Goal: Transaction & Acquisition: Purchase product/service

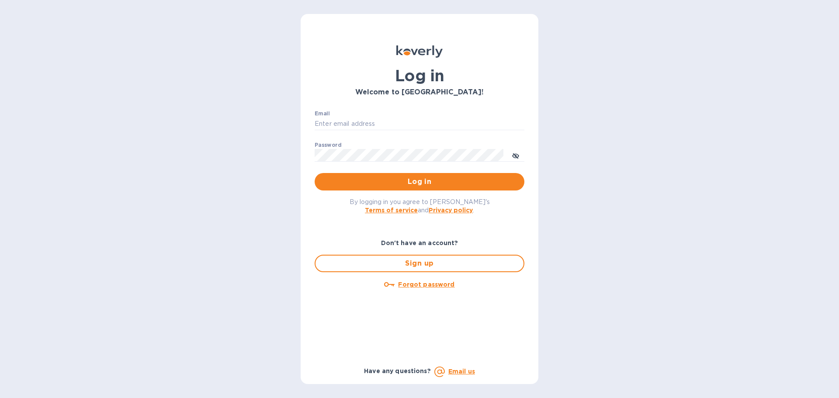
type input "[EMAIL_ADDRESS][DOMAIN_NAME]"
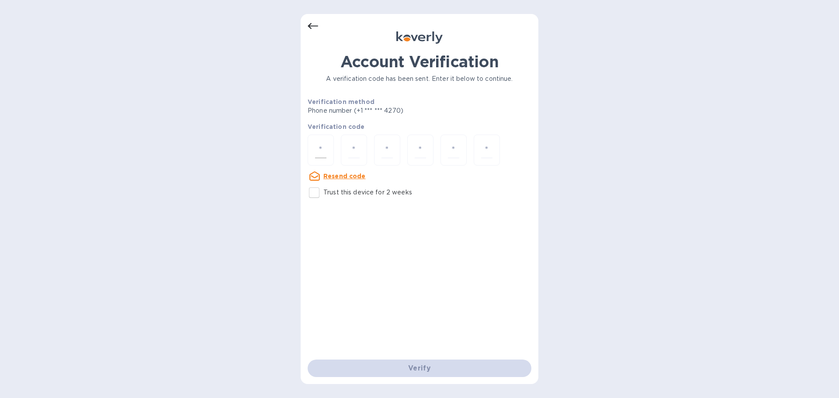
click at [316, 147] on input "number" at bounding box center [320, 150] width 11 height 16
type input "3"
type input "4"
type input "8"
type input "3"
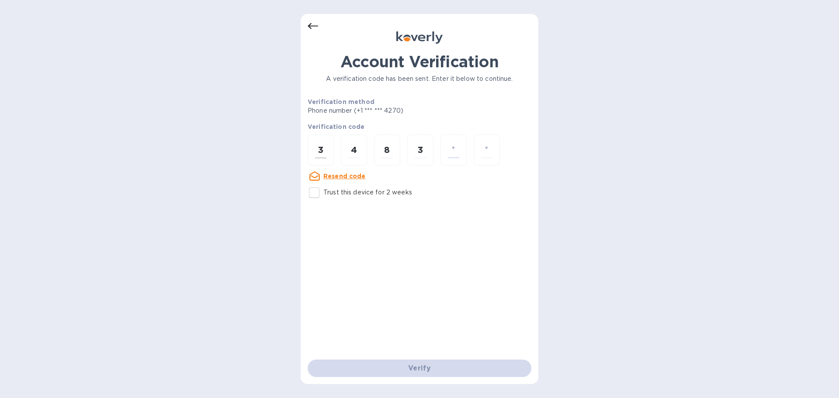
type input "8"
type input "6"
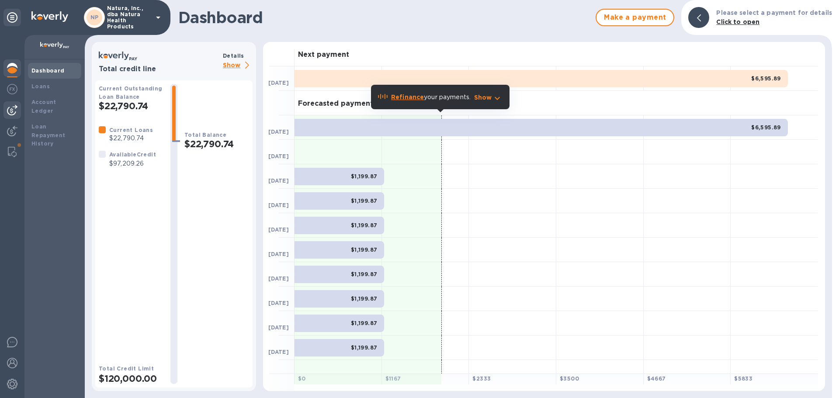
click at [13, 111] on img at bounding box center [12, 110] width 10 height 10
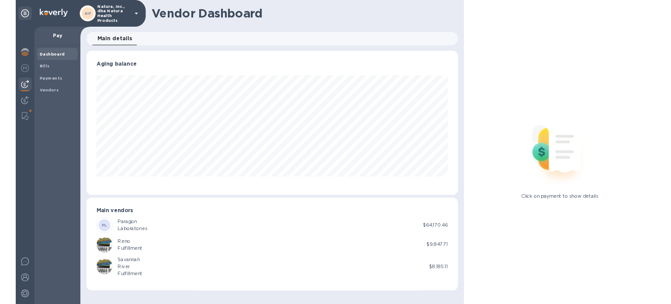
scroll to position [189, 487]
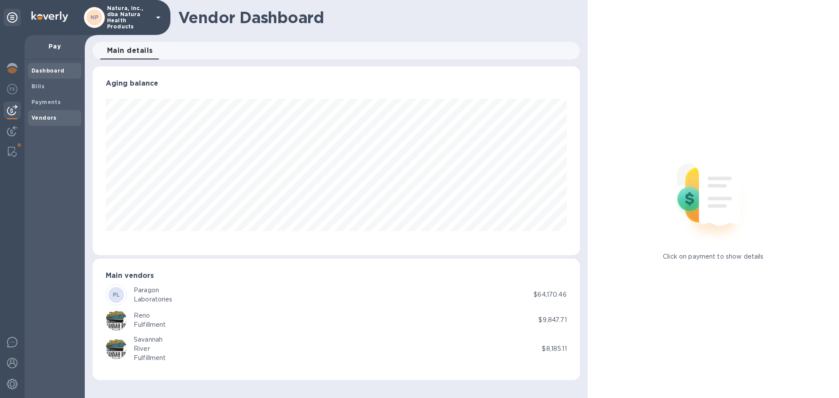
click at [42, 114] on span "Vendors" at bounding box center [43, 118] width 25 height 9
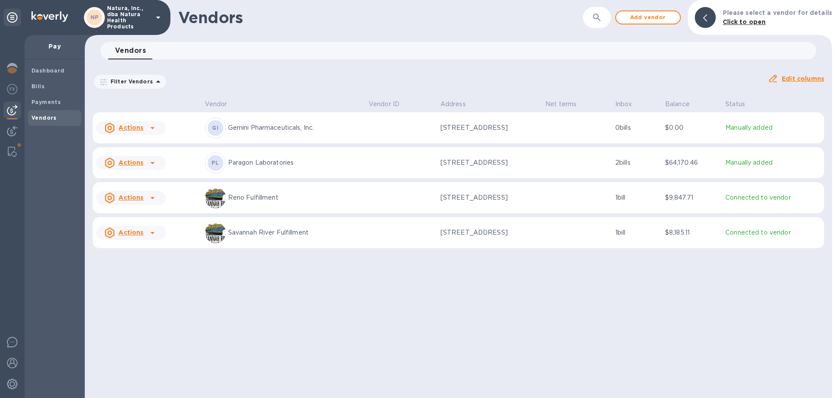
click at [137, 160] on u "Actions" at bounding box center [130, 162] width 25 height 7
click at [111, 162] on div at bounding box center [419, 199] width 839 height 398
click at [112, 163] on icon at bounding box center [109, 162] width 4 height 4
click at [173, 283] on div at bounding box center [419, 199] width 839 height 398
click at [271, 160] on p "Paragon Laboratories" at bounding box center [295, 162] width 134 height 9
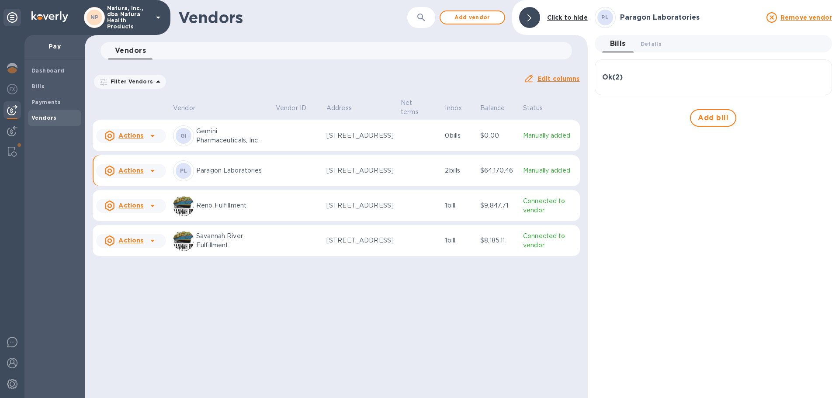
click at [458, 175] on p "2 bills" at bounding box center [459, 170] width 28 height 9
click at [456, 175] on p "2 bills" at bounding box center [459, 170] width 28 height 9
click at [457, 174] on p "2 bills" at bounding box center [459, 170] width 28 height 9
click at [243, 175] on p "Paragon Laboratories" at bounding box center [232, 170] width 73 height 9
click at [183, 174] on b "PL" at bounding box center [183, 170] width 7 height 7
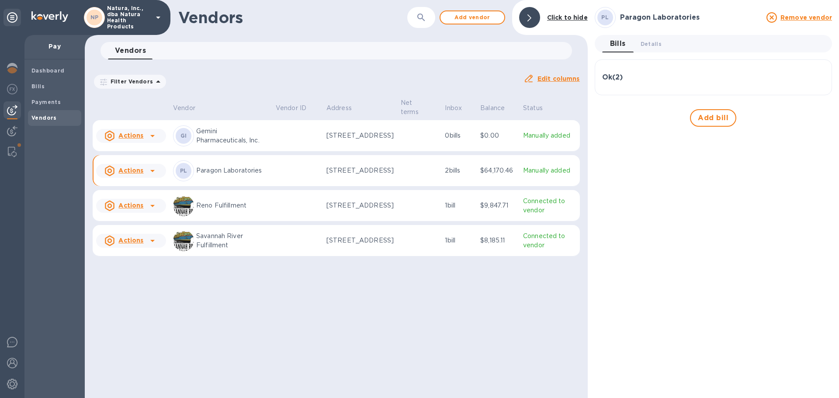
click at [458, 174] on p "2 bills" at bounding box center [459, 170] width 28 height 9
click at [614, 77] on h3 "Ok ( 2 )" at bounding box center [612, 77] width 21 height 8
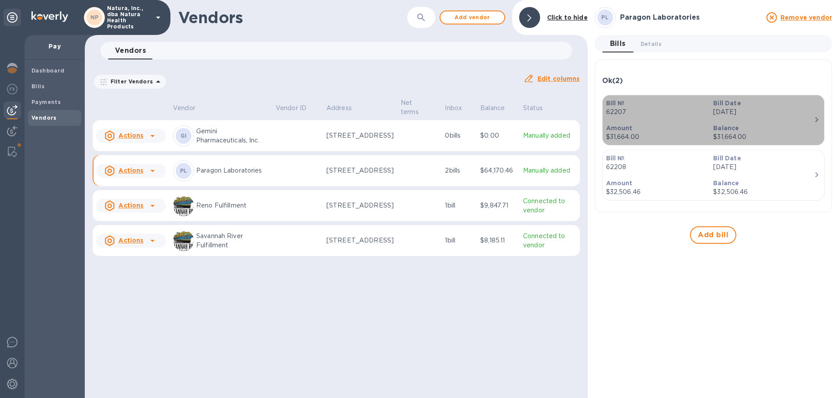
click at [730, 112] on p "Aug 27th 2025" at bounding box center [763, 111] width 101 height 9
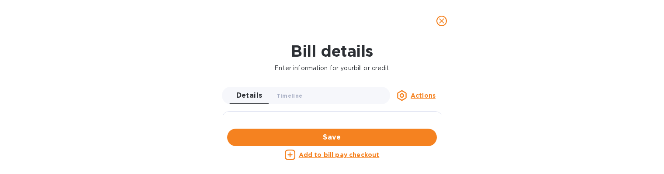
click at [427, 95] on u "Actions" at bounding box center [423, 95] width 25 height 7
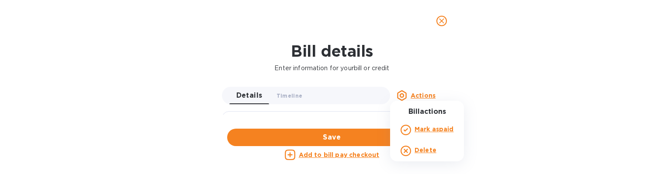
click at [495, 75] on div at bounding box center [332, 87] width 664 height 174
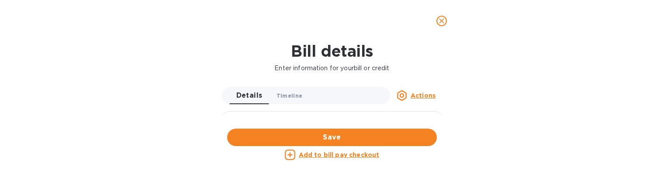
click at [285, 94] on span "Timeline 0" at bounding box center [290, 95] width 26 height 9
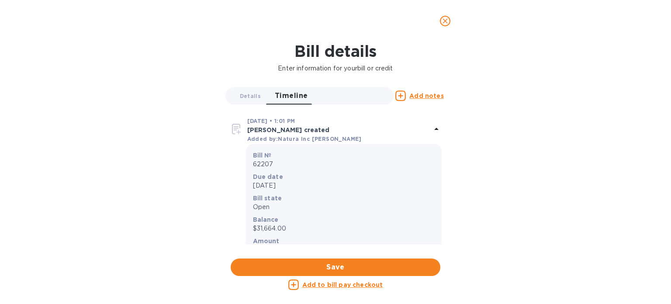
click at [236, 131] on img at bounding box center [237, 129] width 14 height 14
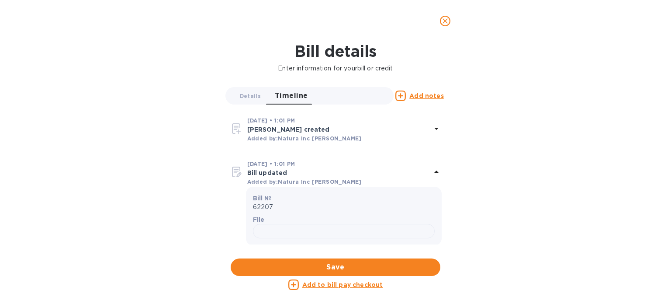
click at [236, 131] on img at bounding box center [237, 128] width 14 height 14
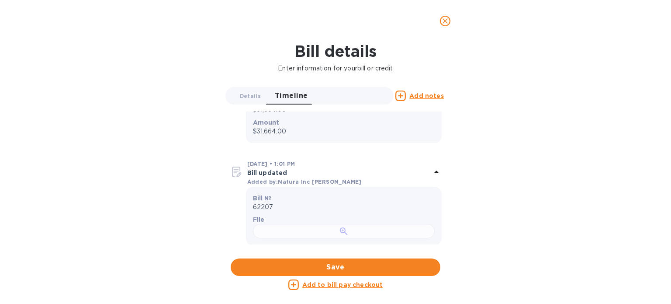
scroll to position [175, 0]
click at [238, 165] on img at bounding box center [237, 172] width 14 height 14
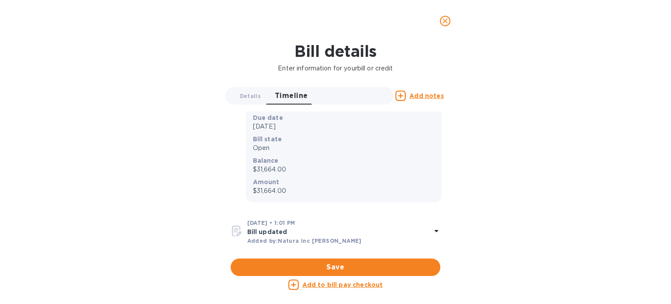
scroll to position [59, 0]
click at [288, 126] on p "Sep 26th 2025" at bounding box center [344, 126] width 182 height 9
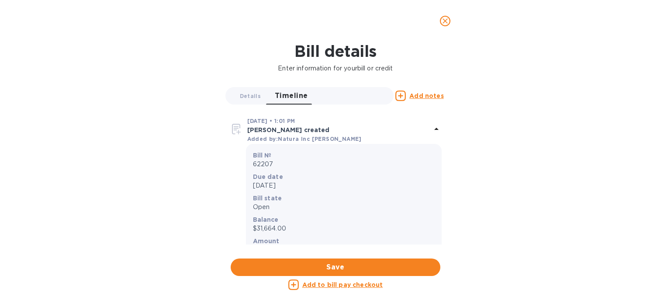
click at [235, 128] on img at bounding box center [237, 129] width 14 height 14
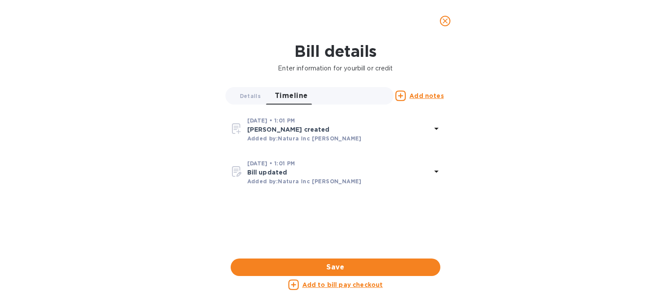
click at [235, 128] on img at bounding box center [237, 128] width 14 height 14
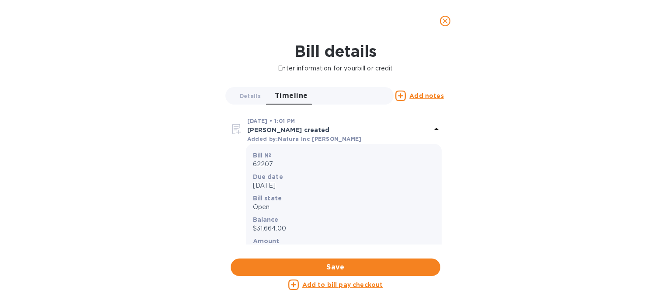
click at [273, 184] on p "Sep 26th 2025" at bounding box center [344, 185] width 182 height 9
drag, startPoint x: 278, startPoint y: 188, endPoint x: 256, endPoint y: 185, distance: 23.0
click at [256, 185] on p "Sep 26th 2025" at bounding box center [344, 185] width 182 height 9
click at [211, 177] on div "Bill details Enter information for your bill or credit Details 0 Timeline 0 Add…" at bounding box center [335, 173] width 671 height 262
click at [443, 24] on icon "close" at bounding box center [445, 21] width 9 height 9
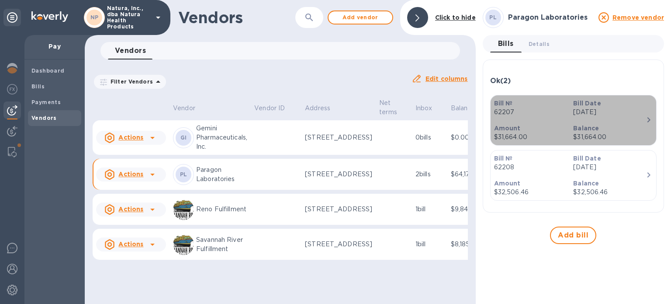
click at [650, 119] on icon "button" at bounding box center [649, 119] width 3 height 5
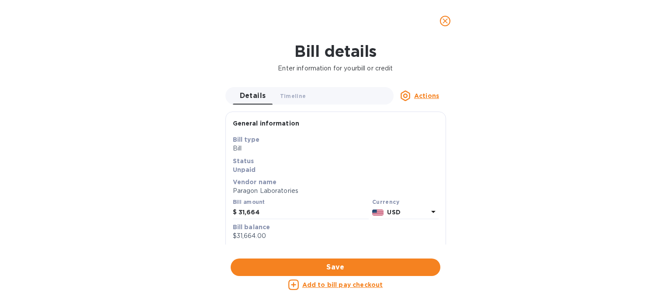
click at [428, 93] on u "Actions" at bounding box center [426, 95] width 25 height 7
click at [493, 113] on div at bounding box center [335, 152] width 671 height 304
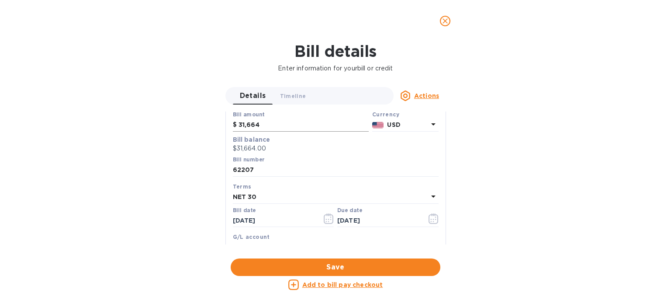
scroll to position [131, 0]
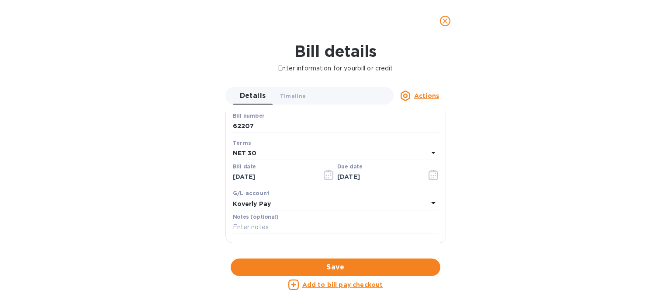
click at [325, 177] on icon "button" at bounding box center [329, 175] width 10 height 10
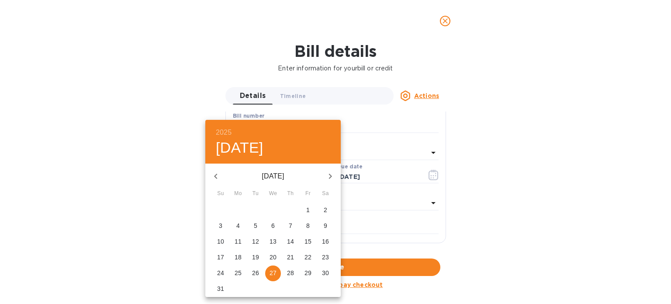
click at [276, 238] on p "13" at bounding box center [273, 241] width 7 height 9
type input "08/13/2025"
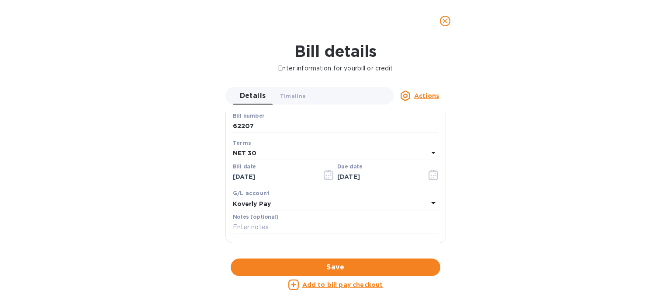
click at [435, 176] on icon "button" at bounding box center [435, 175] width 1 height 1
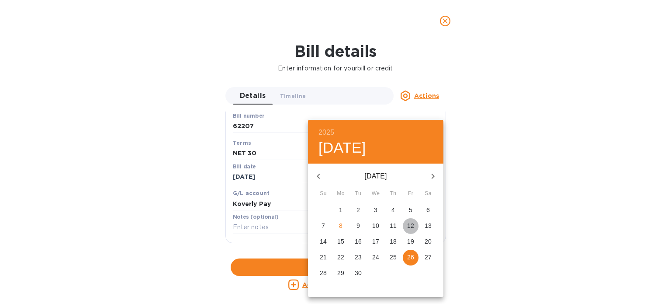
click at [409, 225] on p "12" at bounding box center [410, 225] width 7 height 9
type input "09/12/2025"
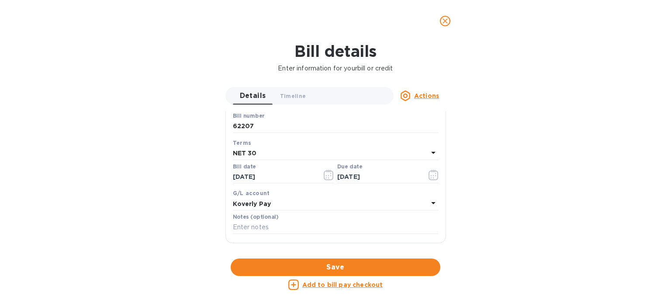
click at [184, 169] on div "Bill details Enter information for your bill or credit Details 0 Timeline 0 Act…" at bounding box center [335, 173] width 671 height 262
click at [236, 230] on input "text" at bounding box center [336, 227] width 206 height 13
type input "Per Jen, pay in 12 payments."
click at [487, 162] on div "Bill details Enter information for your bill or credit Details 0 Timeline 0 Act…" at bounding box center [335, 173] width 671 height 262
click at [342, 267] on span "Save" at bounding box center [336, 267] width 196 height 10
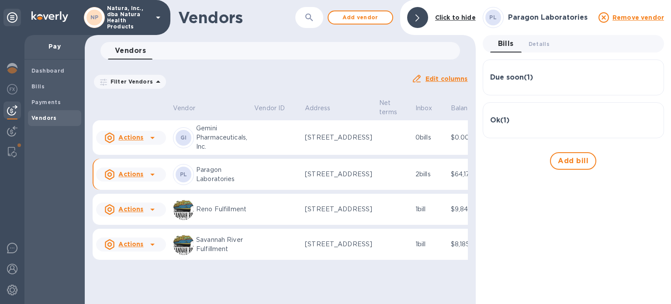
click at [416, 179] on p "2 bills" at bounding box center [430, 174] width 28 height 9
click at [508, 43] on span "Bills 0" at bounding box center [506, 44] width 16 height 12
click at [500, 42] on span "Bills 0" at bounding box center [506, 44] width 16 height 12
click at [511, 78] on h3 "Due soon ( 1 )" at bounding box center [511, 77] width 43 height 8
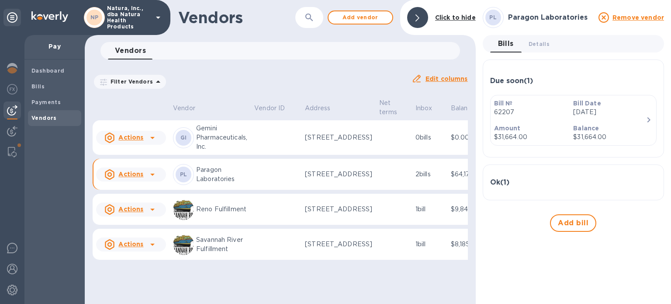
click at [504, 182] on h3 "Ok ( 1 )" at bounding box center [499, 182] width 19 height 8
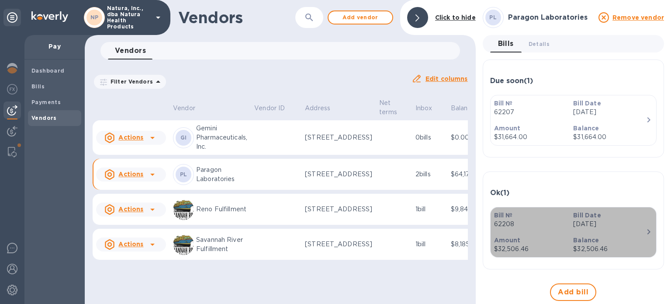
click at [648, 230] on icon "button" at bounding box center [649, 231] width 10 height 10
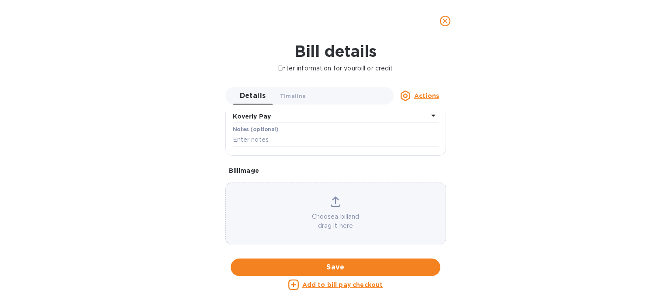
scroll to position [131, 0]
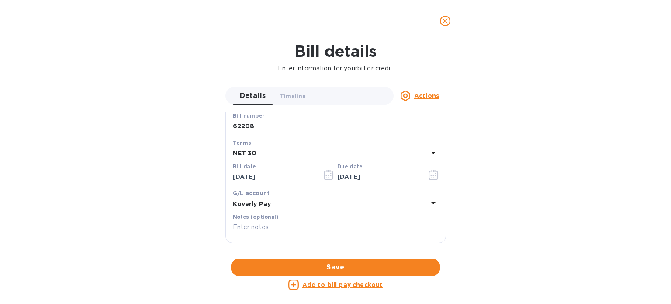
click at [325, 173] on icon "button" at bounding box center [329, 175] width 10 height 10
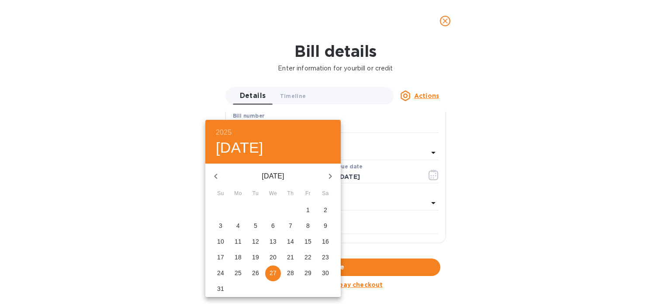
click at [274, 238] on p "13" at bounding box center [273, 241] width 7 height 9
type input "08/13/2025"
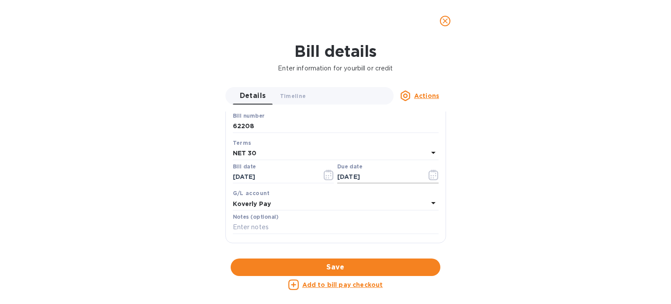
click at [429, 173] on icon "button" at bounding box center [434, 175] width 10 height 10
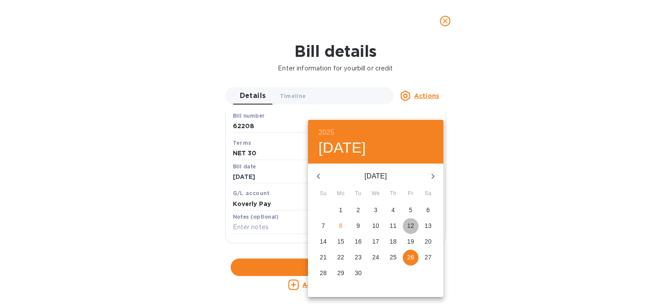
click at [412, 224] on p "12" at bounding box center [410, 225] width 7 height 9
type input "09/12/2025"
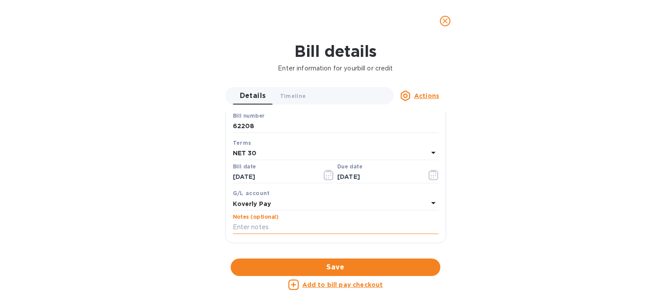
click at [282, 229] on input "text" at bounding box center [336, 227] width 206 height 13
type input "Per Jen, pay in 12 payments."
click at [336, 266] on span "Save" at bounding box center [336, 267] width 196 height 10
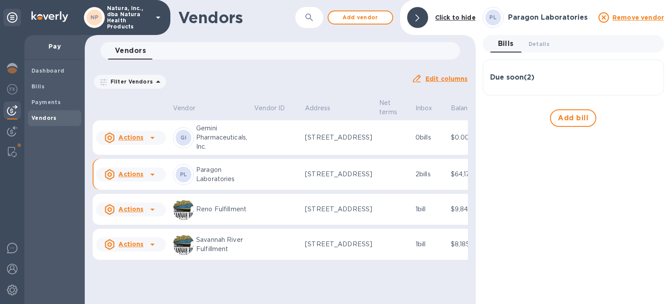
click at [521, 75] on h3 "Due soon ( 2 )" at bounding box center [512, 77] width 44 height 8
click at [513, 80] on h3 "Due soon ( 2 )" at bounding box center [512, 77] width 44 height 8
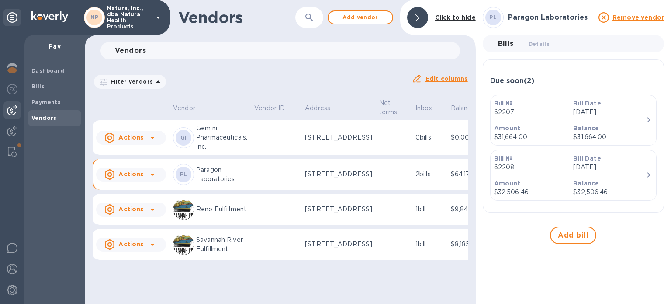
click at [647, 118] on icon "button" at bounding box center [649, 119] width 10 height 10
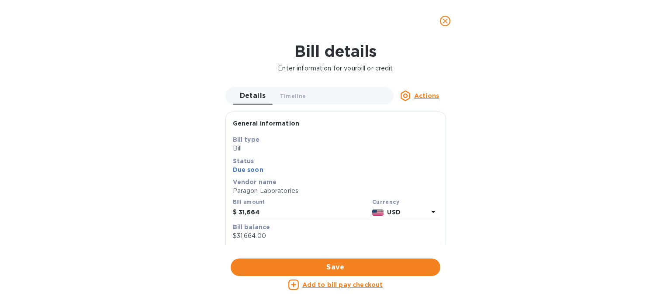
click at [349, 285] on u "Add to bill pay checkout" at bounding box center [342, 284] width 81 height 7
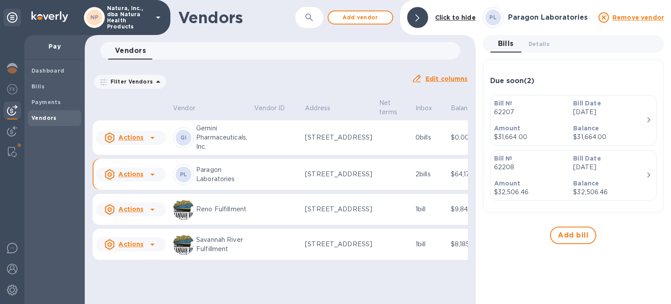
scroll to position [0, 0]
click at [572, 234] on span "Add bill" at bounding box center [573, 235] width 31 height 10
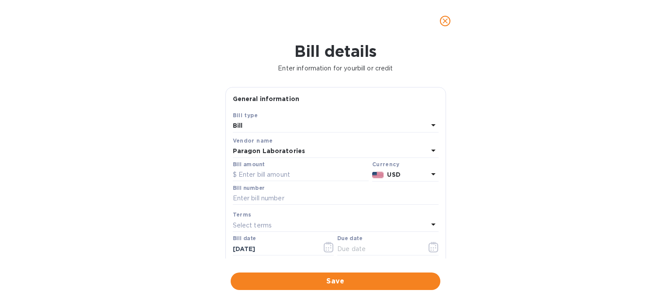
click at [446, 22] on icon "close" at bounding box center [445, 21] width 9 height 9
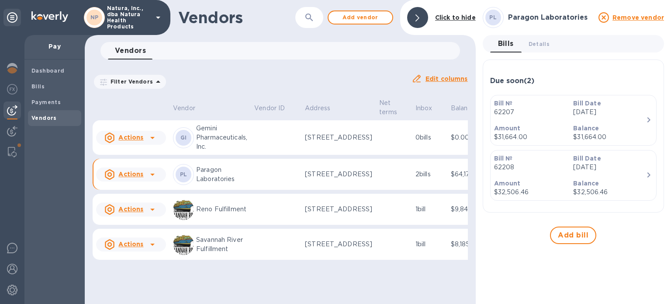
click at [648, 121] on icon "button" at bounding box center [649, 119] width 10 height 10
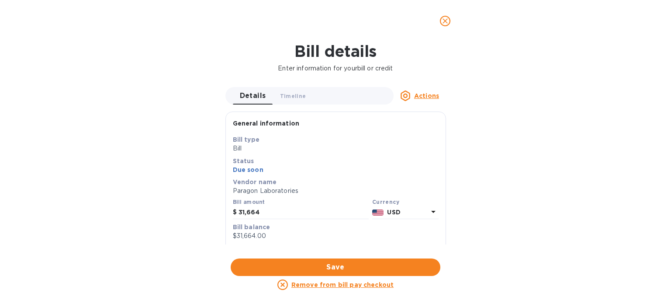
click at [446, 22] on icon "close" at bounding box center [445, 20] width 5 height 5
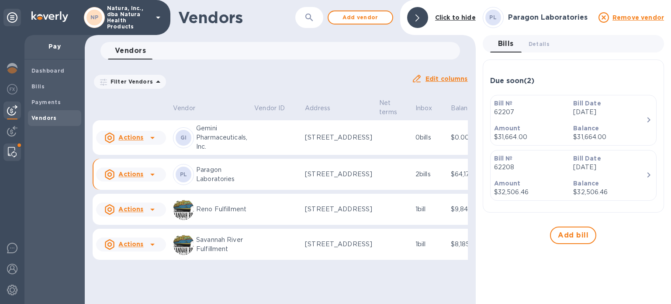
click at [12, 149] on img at bounding box center [12, 152] width 9 height 10
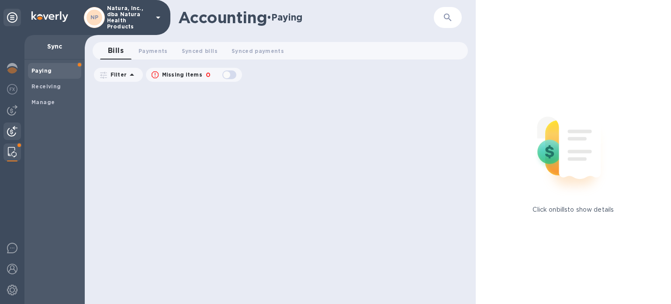
click at [12, 130] on img at bounding box center [12, 131] width 10 height 10
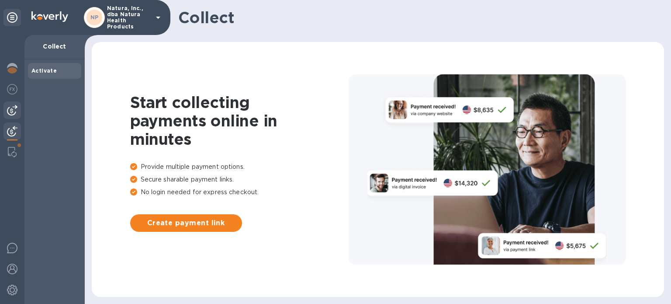
click at [14, 108] on img at bounding box center [12, 110] width 10 height 10
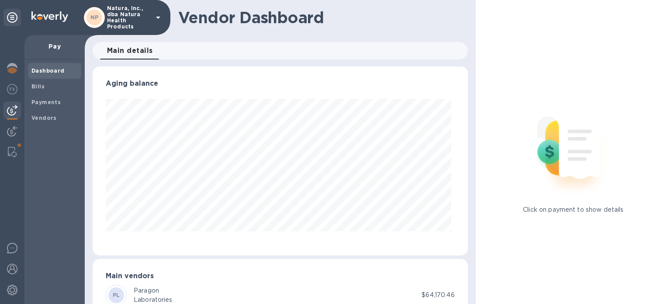
click at [123, 20] on p "Natura, Inc., dba Natura Health Products" at bounding box center [129, 17] width 44 height 24
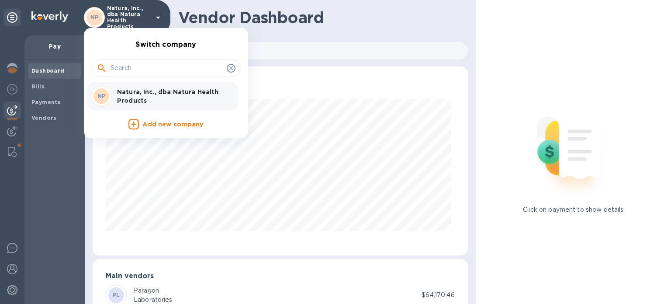
click at [123, 17] on div at bounding box center [335, 152] width 671 height 304
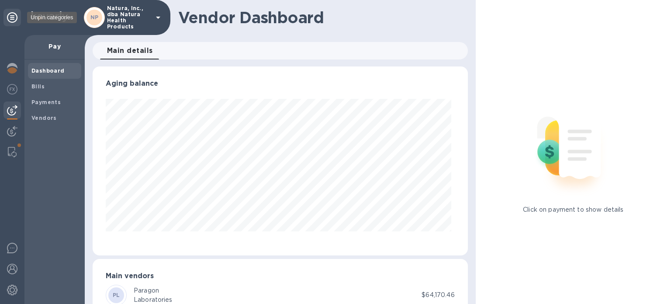
click at [11, 19] on icon at bounding box center [12, 17] width 10 height 10
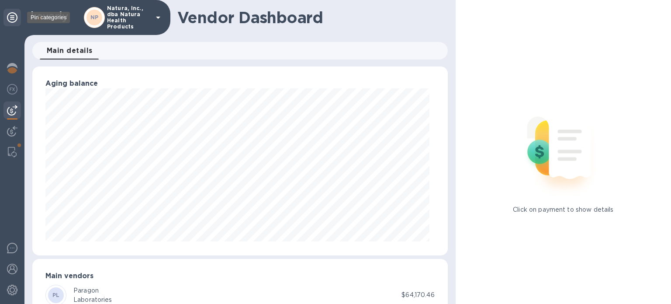
scroll to position [436777, 436554]
click at [11, 19] on icon at bounding box center [12, 17] width 10 height 10
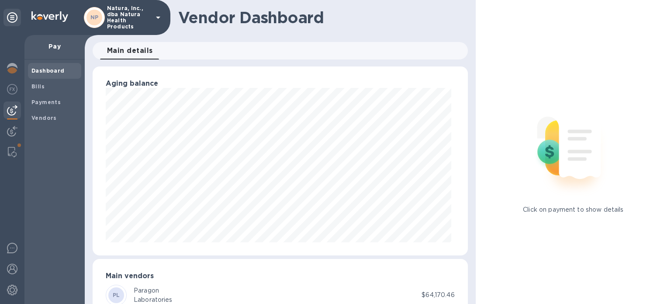
scroll to position [189, 372]
click at [53, 45] on p "Pay" at bounding box center [54, 46] width 46 height 9
click at [51, 71] on b "Dashboard" at bounding box center [47, 70] width 33 height 7
click at [51, 69] on b "Dashboard" at bounding box center [47, 70] width 33 height 7
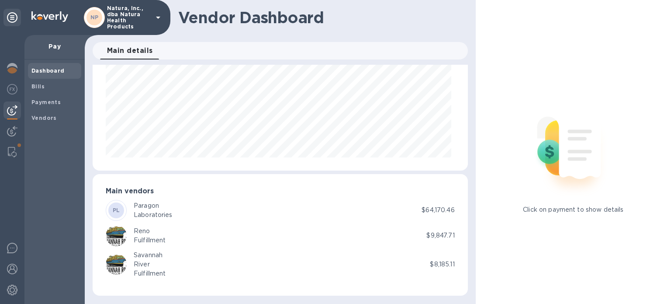
scroll to position [0, 0]
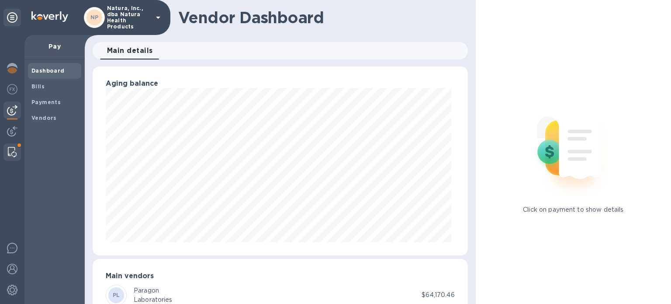
click at [9, 151] on img at bounding box center [12, 152] width 9 height 10
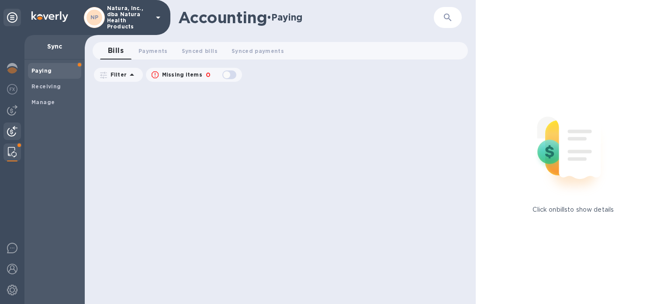
click at [14, 132] on img at bounding box center [12, 131] width 10 height 10
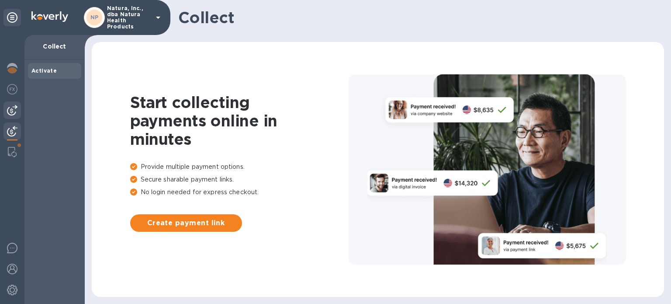
click at [14, 111] on img at bounding box center [12, 110] width 10 height 10
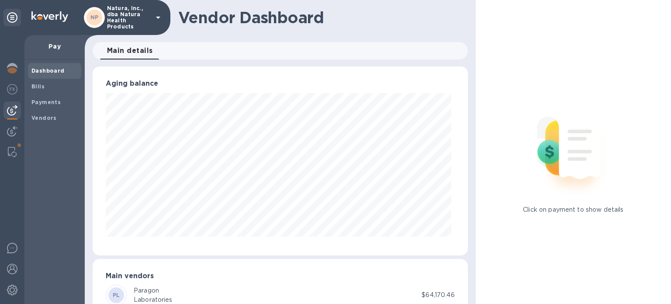
scroll to position [189, 372]
click at [12, 88] on img at bounding box center [12, 89] width 10 height 10
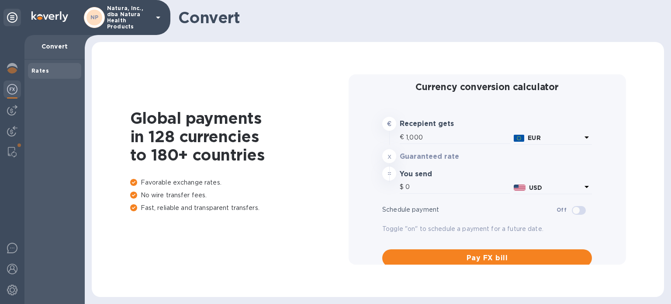
type input "1,181.8"
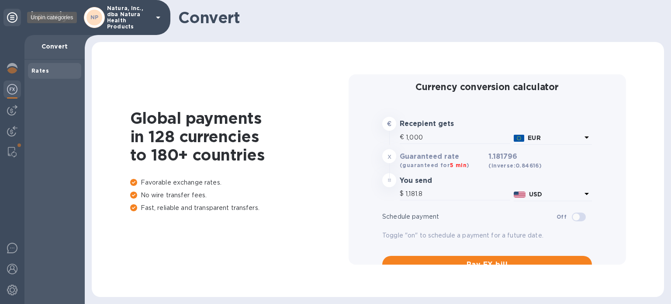
click at [12, 17] on icon at bounding box center [12, 17] width 10 height 10
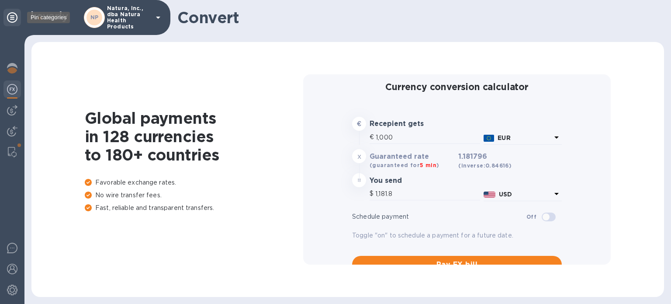
click at [12, 17] on icon at bounding box center [12, 17] width 10 height 10
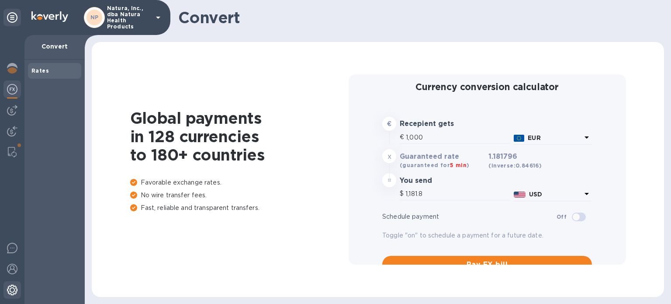
click at [13, 288] on img at bounding box center [12, 289] width 10 height 10
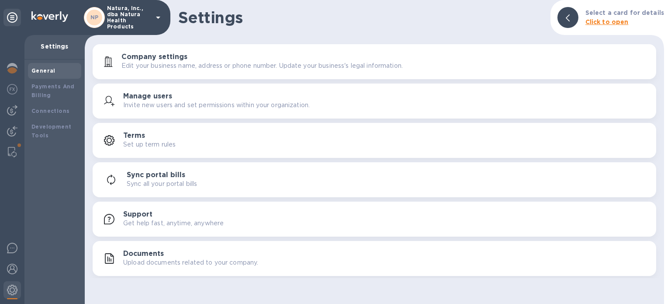
click at [54, 42] on p "Settings" at bounding box center [54, 46] width 46 height 9
click at [49, 89] on b "Payments And Billing" at bounding box center [52, 90] width 43 height 15
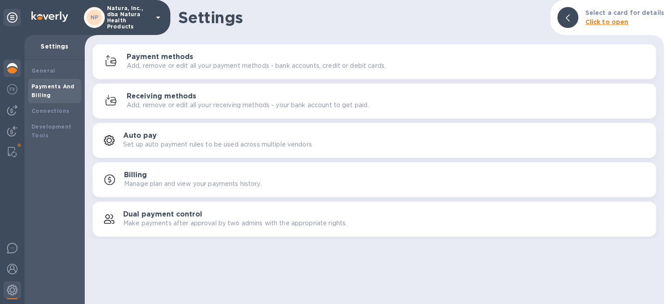
click at [14, 68] on img at bounding box center [12, 68] width 10 height 10
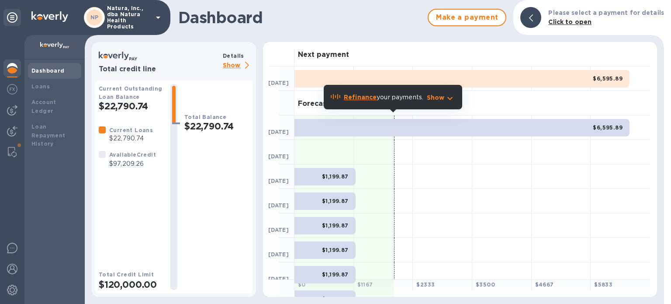
click at [486, 99] on div "Forecasted payments" at bounding box center [473, 103] width 356 height 24
click at [51, 87] on div "Loans" at bounding box center [54, 86] width 46 height 9
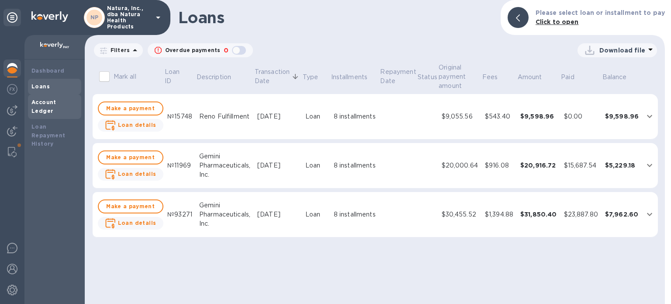
click at [49, 100] on b "Account Ledger" at bounding box center [43, 106] width 25 height 15
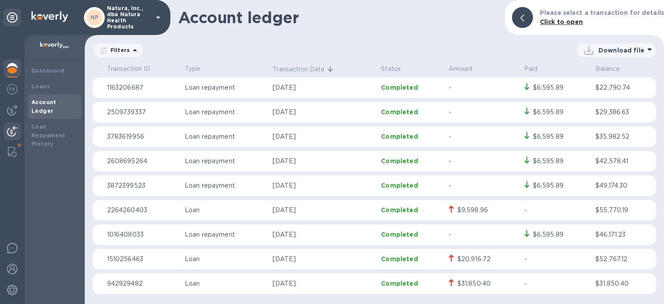
click at [16, 127] on img at bounding box center [12, 131] width 10 height 10
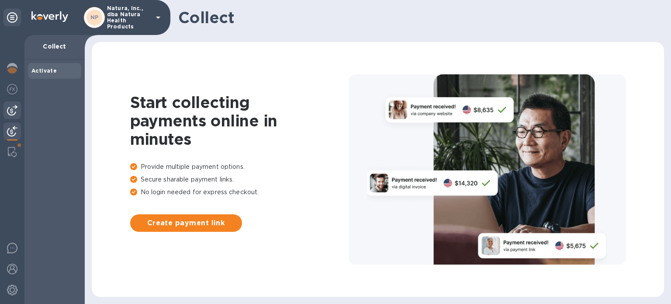
click at [11, 107] on img at bounding box center [12, 110] width 10 height 10
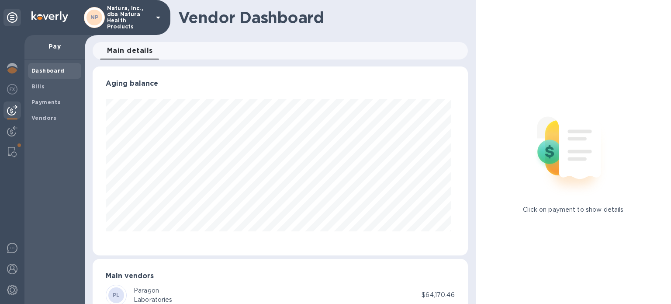
scroll to position [85, 0]
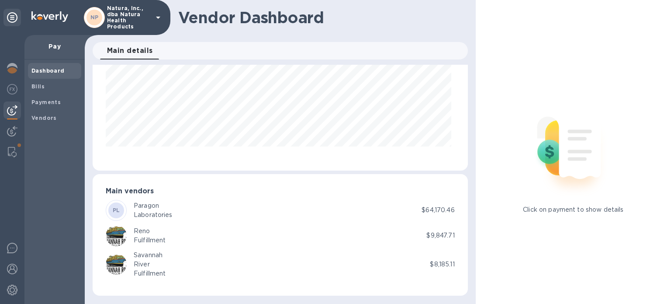
click at [225, 215] on div "PL Paragon Laboratories" at bounding box center [264, 210] width 316 height 21
click at [136, 209] on div "Paragon" at bounding box center [153, 205] width 39 height 9
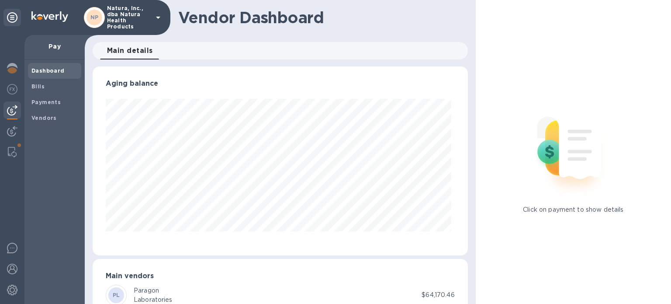
click at [126, 15] on p "Natura, Inc., dba Natura Health Products" at bounding box center [129, 17] width 44 height 24
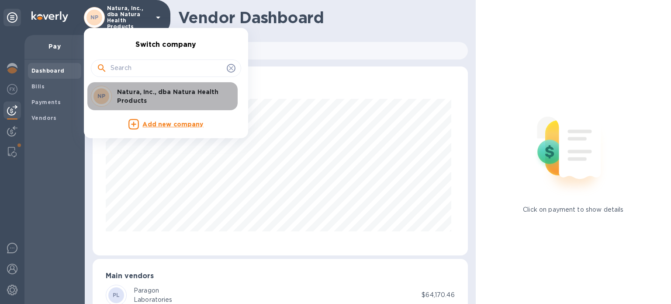
click at [143, 94] on p "Natura, Inc., dba Natura Health Products" at bounding box center [172, 95] width 110 height 17
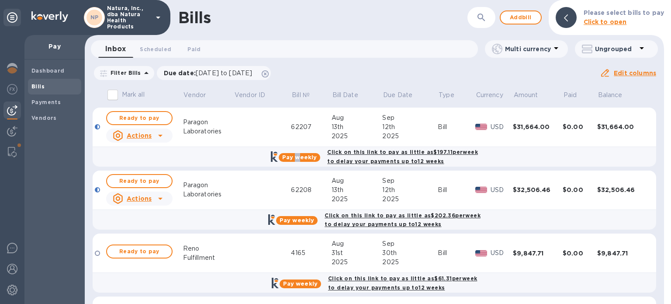
click at [299, 157] on b "Pay weekly" at bounding box center [299, 157] width 35 height 7
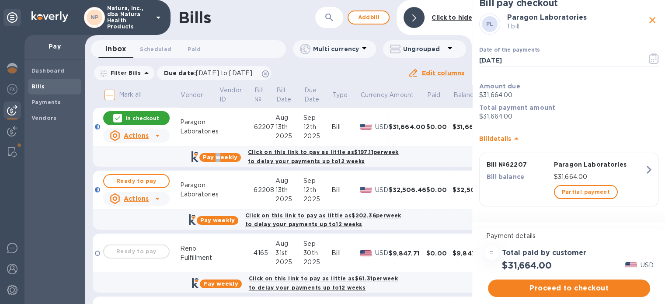
scroll to position [7, 0]
click at [650, 54] on icon "button" at bounding box center [653, 58] width 10 height 10
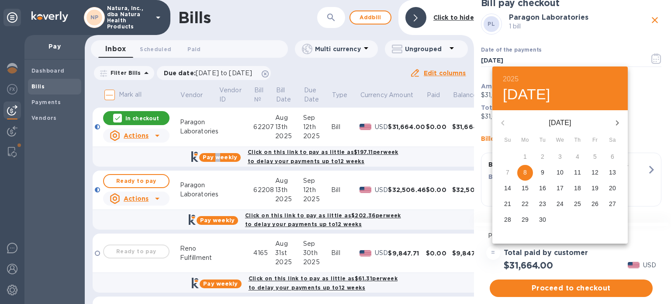
click at [560, 172] on p "10" at bounding box center [560, 172] width 7 height 9
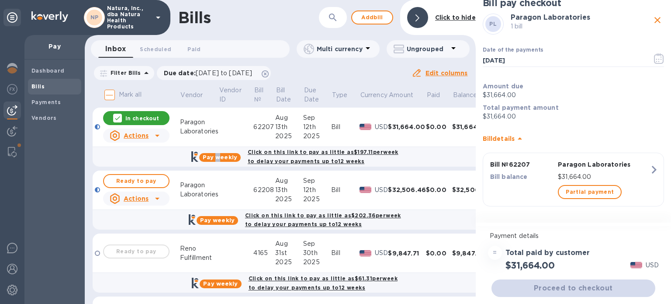
type input "[DATE]"
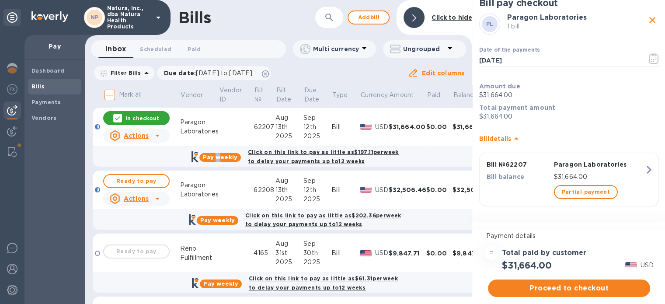
scroll to position [7, 0]
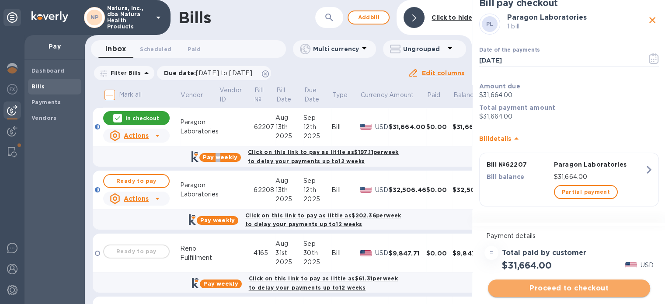
click at [552, 284] on span "Proceed to checkout" at bounding box center [569, 288] width 148 height 10
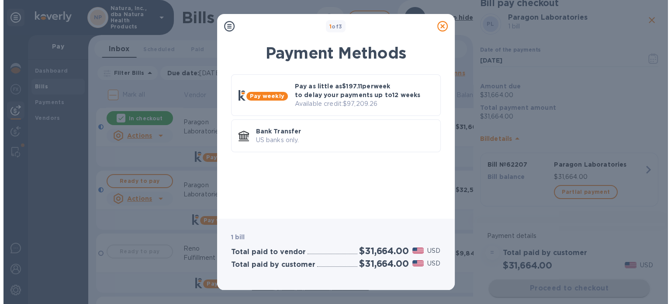
scroll to position [0, 0]
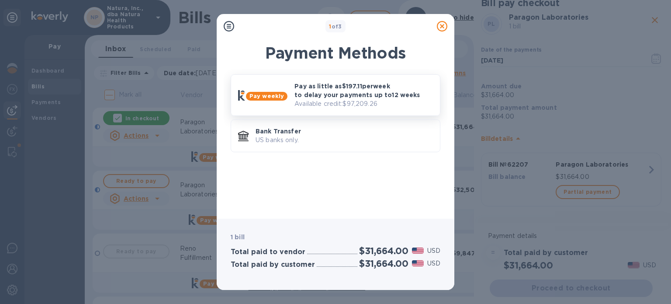
click at [355, 90] on p "Pay as little as $197.11 per week to delay your payments up to 12 weeks" at bounding box center [364, 90] width 139 height 17
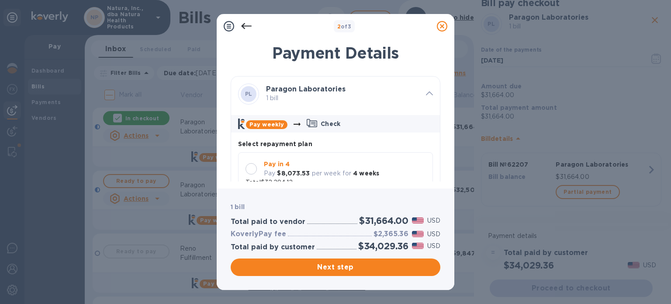
scroll to position [87, 0]
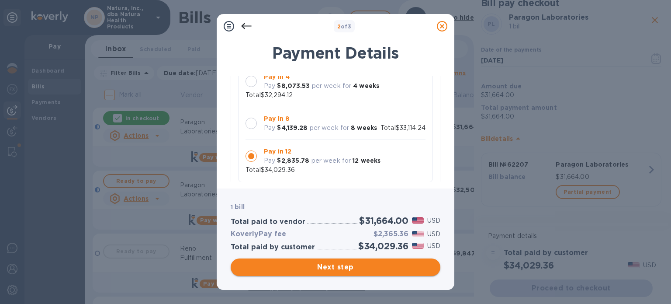
click at [334, 266] on span "Next step" at bounding box center [336, 267] width 196 height 10
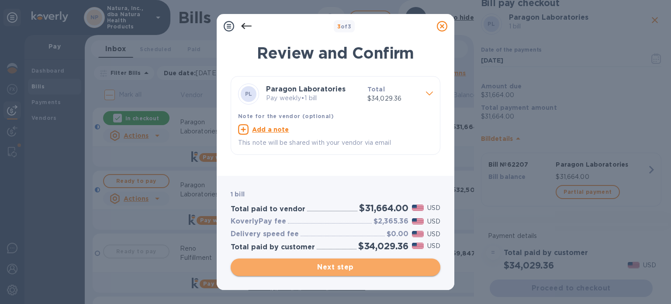
click at [331, 267] on span "Next step" at bounding box center [336, 267] width 196 height 10
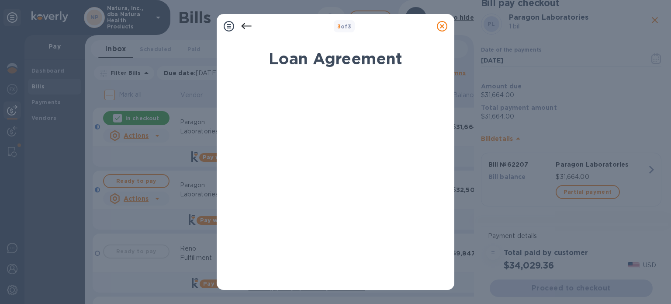
scroll to position [194, 0]
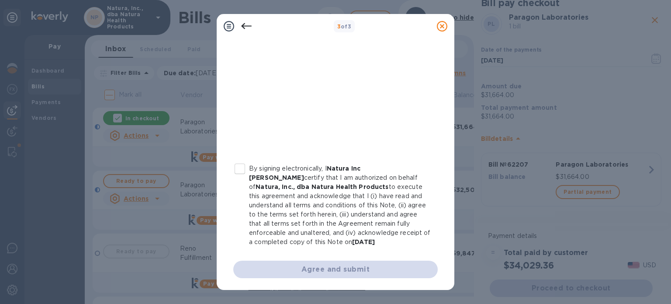
click at [243, 169] on input "By signing electronically, I Natura Inc [PERSON_NAME] certify that I am authori…" at bounding box center [240, 168] width 18 height 18
checkbox input "true"
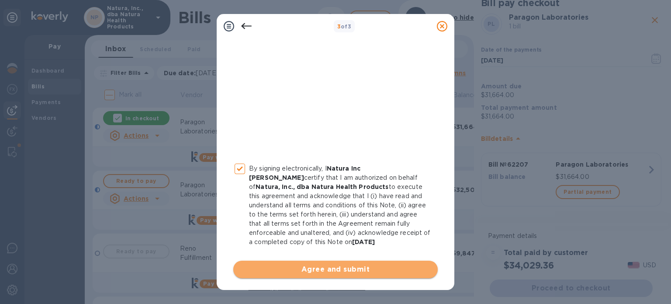
click at [361, 267] on span "Agree and submit" at bounding box center [335, 269] width 191 height 10
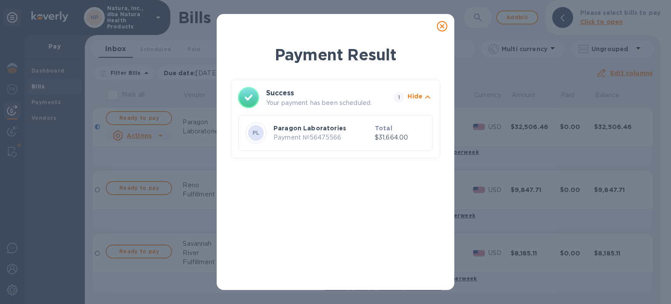
click at [416, 97] on p "Hide" at bounding box center [415, 96] width 15 height 9
click at [416, 96] on p "Show" at bounding box center [414, 96] width 18 height 9
click at [443, 26] on icon at bounding box center [442, 26] width 10 height 10
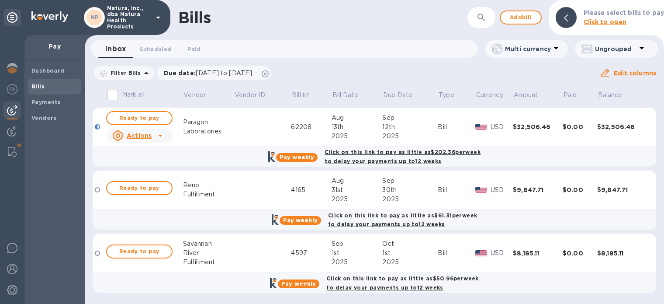
click at [305, 159] on b "Pay weekly" at bounding box center [297, 157] width 35 height 7
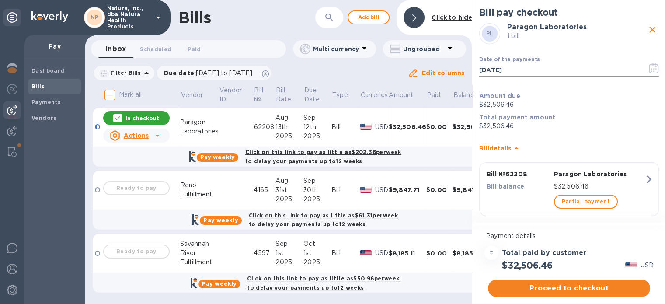
click at [649, 68] on icon "button" at bounding box center [653, 68] width 10 height 10
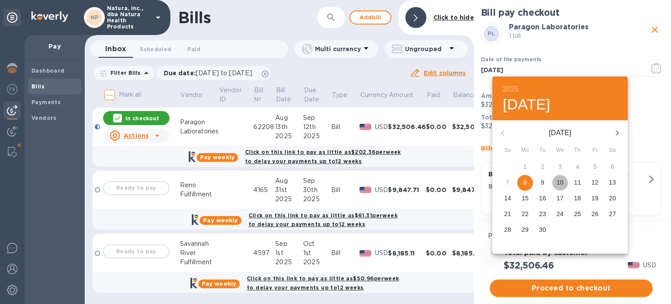
click at [560, 181] on p "10" at bounding box center [560, 182] width 7 height 9
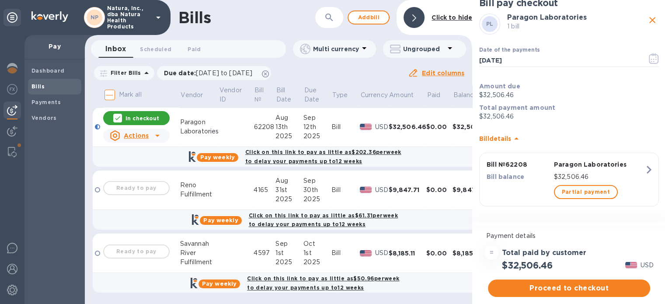
scroll to position [7, 0]
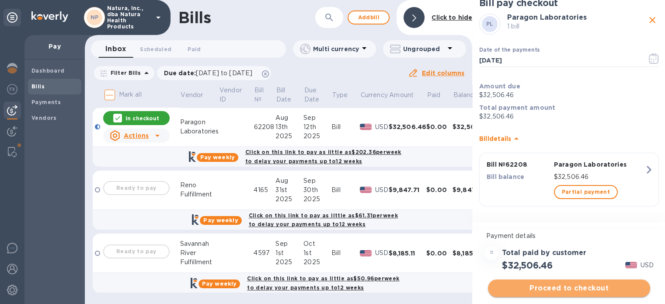
click at [580, 283] on span "Proceed to checkout" at bounding box center [569, 288] width 148 height 10
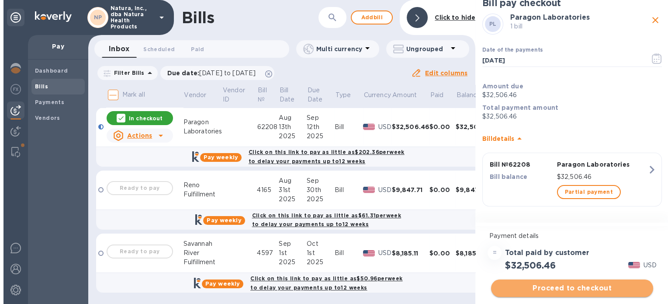
scroll to position [0, 0]
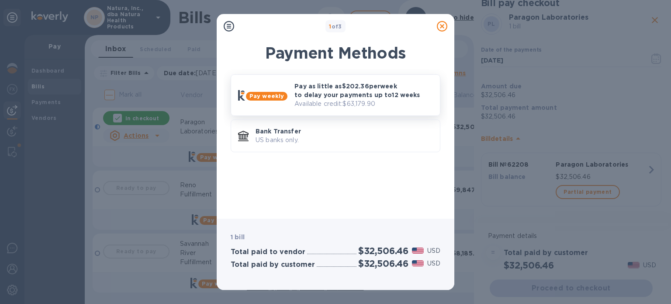
click at [284, 95] on div "Pay weekly" at bounding box center [267, 96] width 42 height 9
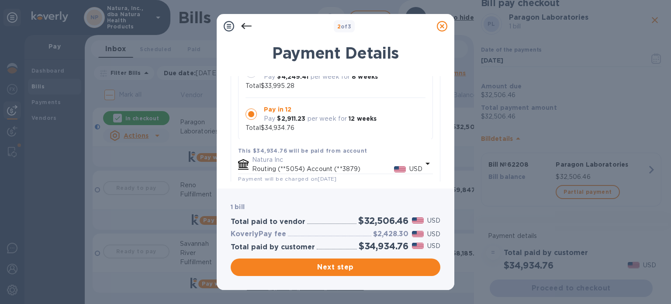
scroll to position [87, 0]
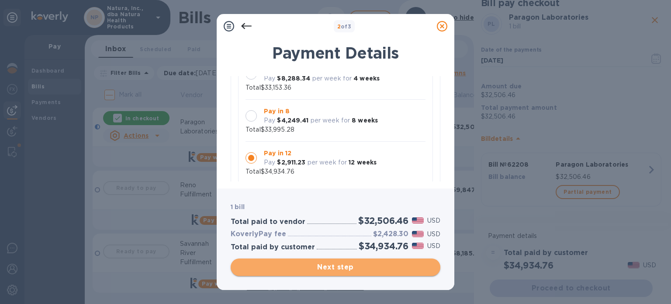
click at [333, 267] on span "Next step" at bounding box center [336, 267] width 196 height 10
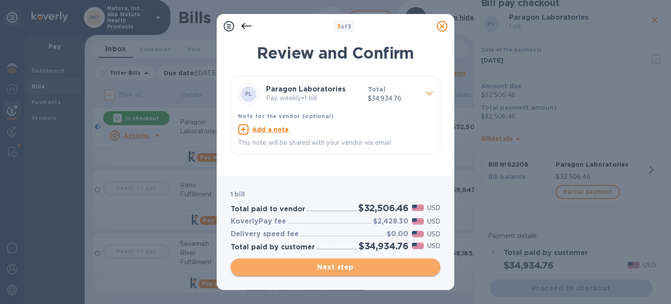
click at [340, 265] on span "Next step" at bounding box center [336, 267] width 196 height 10
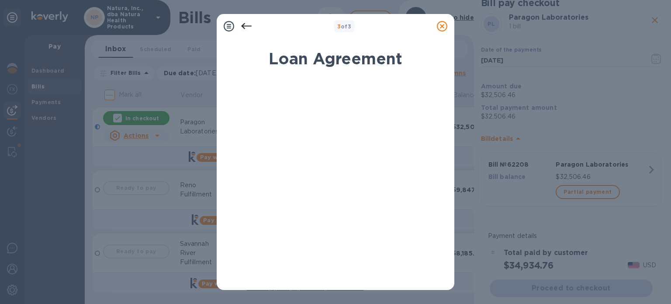
click at [444, 25] on icon at bounding box center [442, 26] width 10 height 10
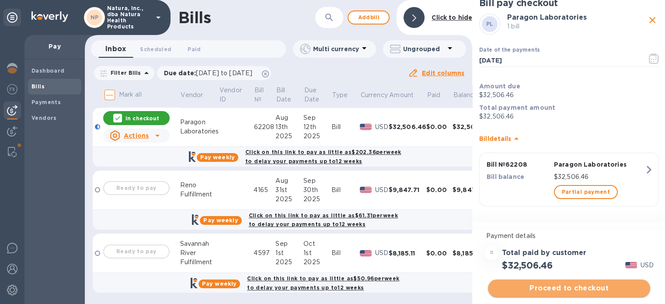
click at [551, 285] on span "Proceed to checkout" at bounding box center [569, 288] width 148 height 10
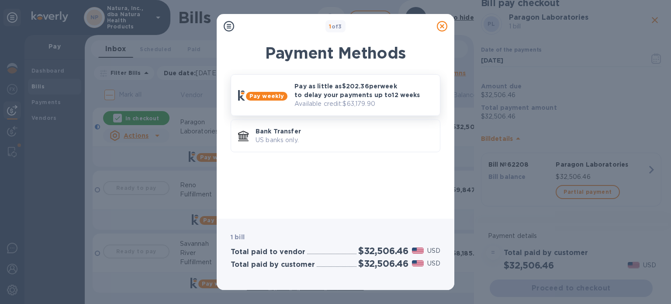
click at [313, 94] on p "Pay as little as $202.36 per week to delay your payments up to 12 weeks" at bounding box center [364, 90] width 139 height 17
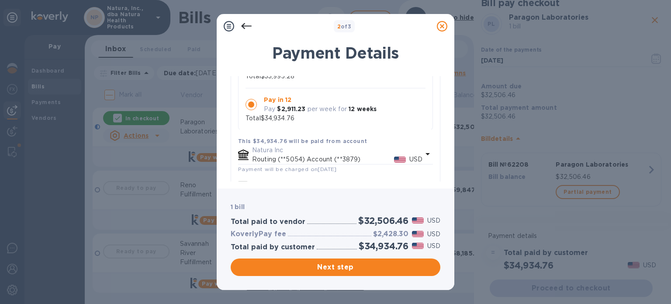
scroll to position [228, 0]
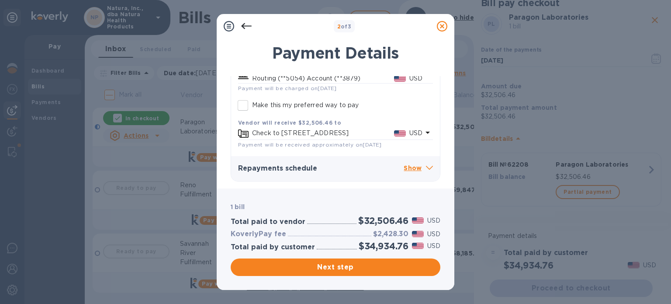
click at [410, 166] on p "Show" at bounding box center [418, 168] width 29 height 11
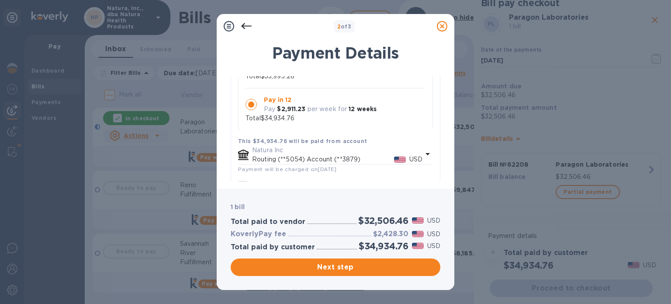
scroll to position [10, 0]
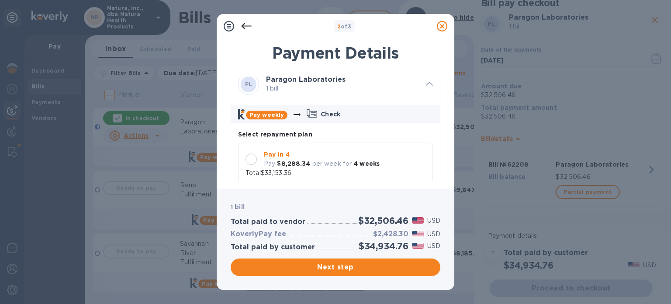
click at [243, 26] on icon at bounding box center [246, 26] width 10 height 6
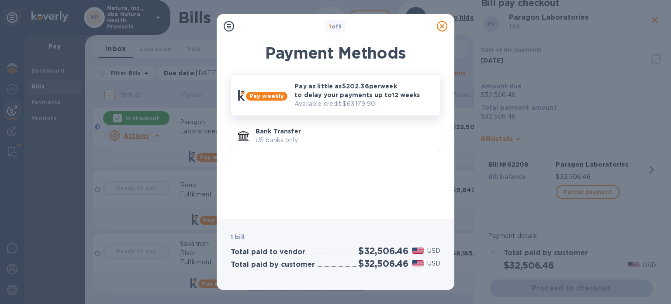
click at [357, 95] on p "Pay as little as $202.36 per week to delay your payments up to 12 weeks" at bounding box center [364, 90] width 139 height 17
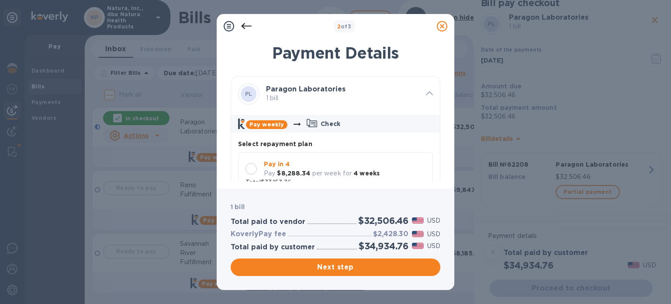
scroll to position [7, 0]
click at [349, 153] on p "Pay in 4" at bounding box center [322, 156] width 116 height 9
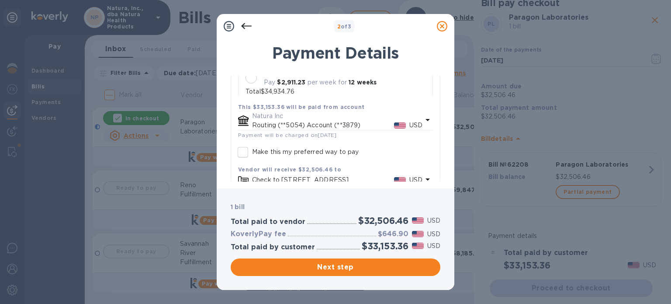
scroll to position [131, 0]
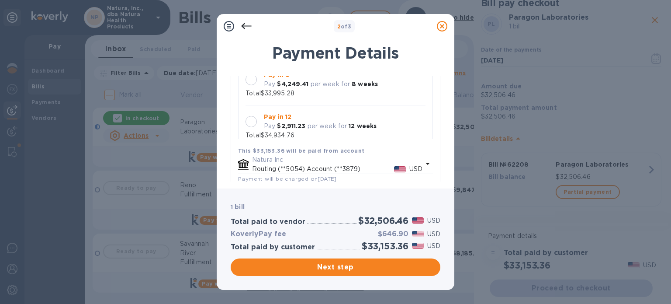
click at [253, 119] on div at bounding box center [251, 121] width 11 height 11
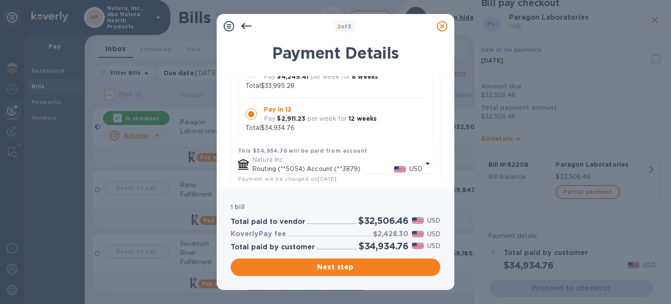
scroll to position [0, 0]
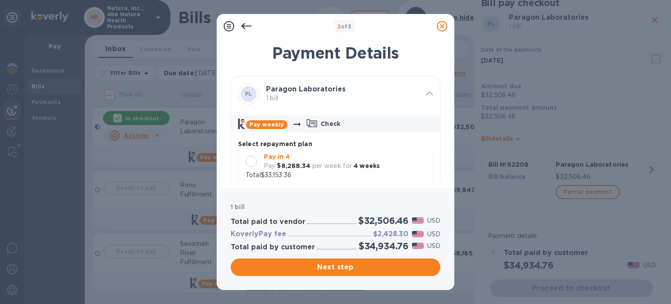
click at [270, 122] on b "Pay weekly" at bounding box center [267, 124] width 35 height 7
click at [326, 122] on p "Check" at bounding box center [331, 123] width 20 height 9
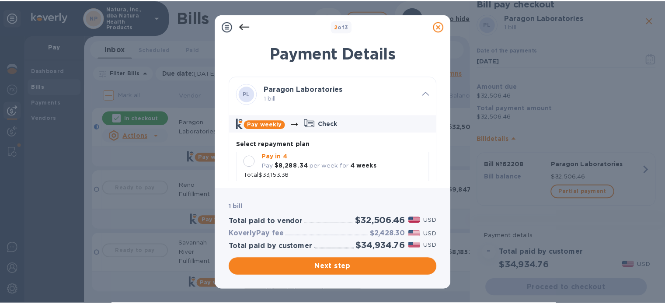
scroll to position [131, 0]
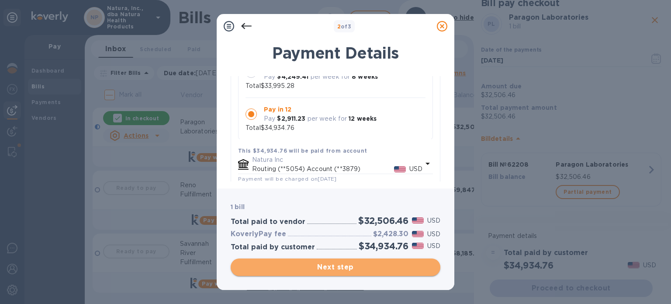
click at [329, 267] on span "Next step" at bounding box center [336, 267] width 196 height 10
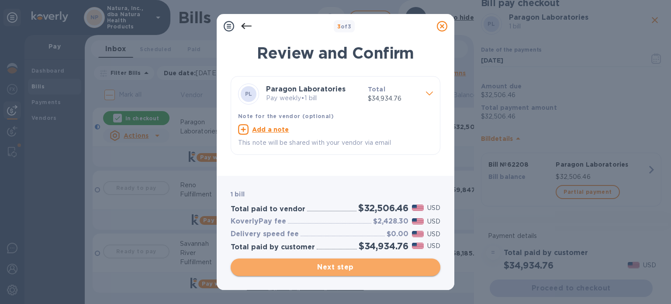
click at [332, 269] on span "Next step" at bounding box center [336, 267] width 196 height 10
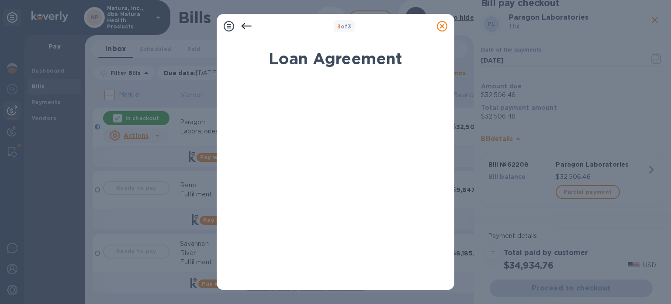
click at [442, 26] on icon at bounding box center [442, 26] width 10 height 10
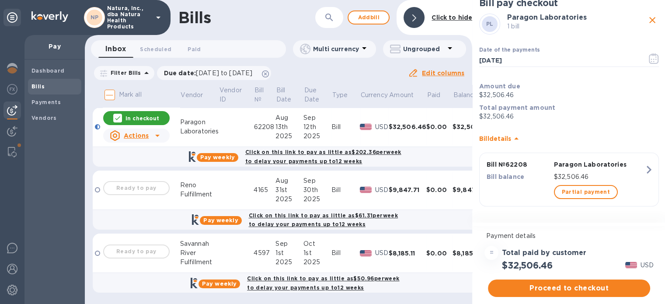
scroll to position [0, 0]
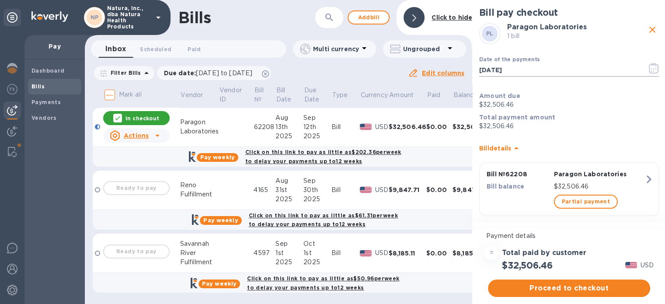
click at [650, 70] on icon "button" at bounding box center [653, 68] width 10 height 10
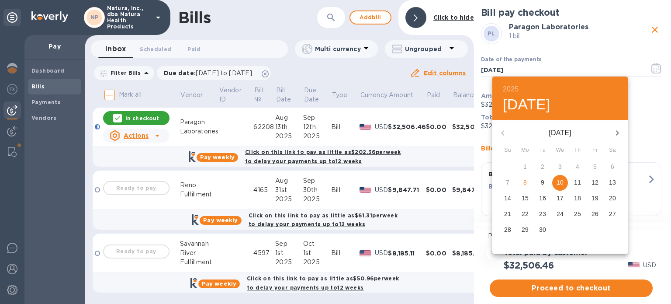
click at [526, 183] on p "8" at bounding box center [524, 182] width 3 height 9
type input "[DATE]"
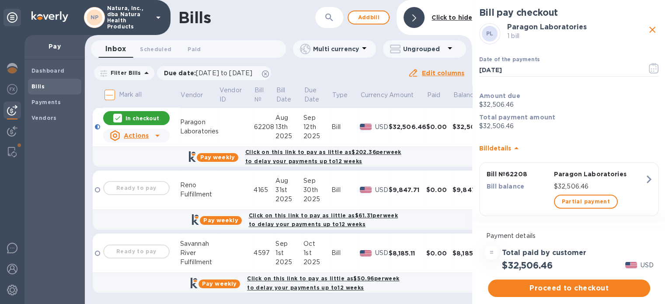
scroll to position [7, 0]
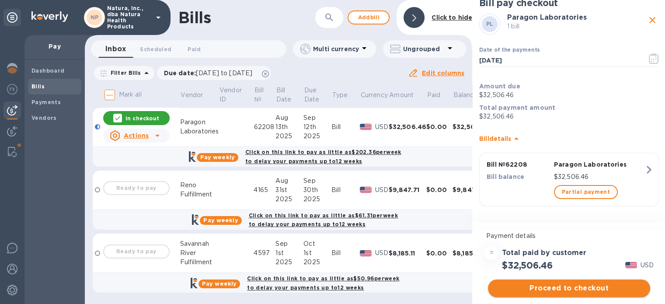
click at [586, 283] on span "Proceed to checkout" at bounding box center [569, 288] width 148 height 10
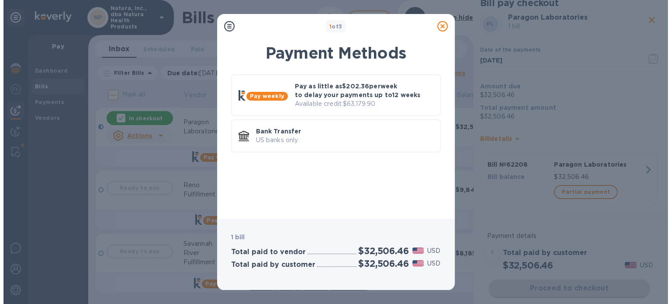
scroll to position [0, 0]
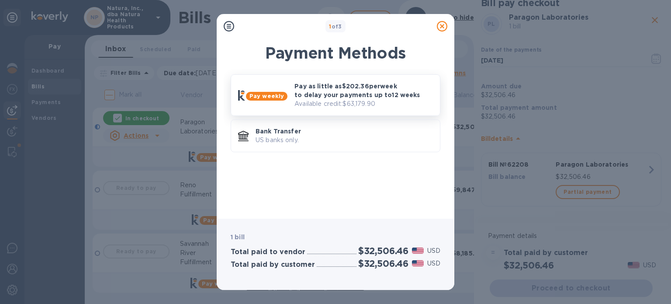
click at [364, 95] on p "Pay as little as $202.36 per week to delay your payments up to 12 weeks" at bounding box center [364, 90] width 139 height 17
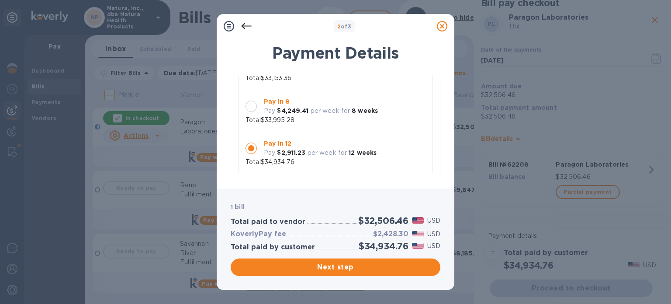
scroll to position [228, 0]
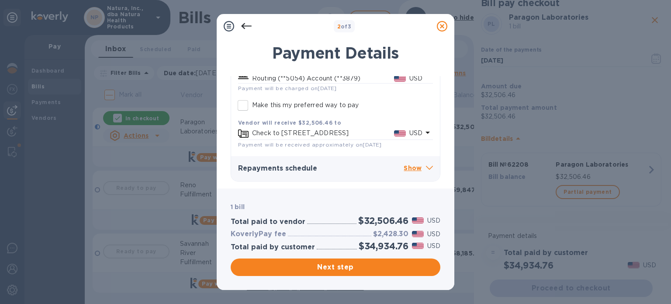
click at [245, 101] on input "Make this my preferred way to pay" at bounding box center [243, 105] width 18 height 18
checkbox input "true"
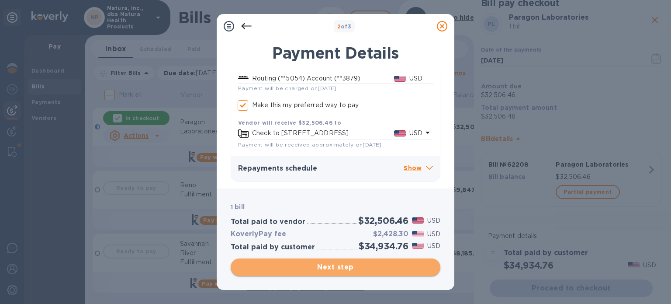
click at [336, 265] on span "Next step" at bounding box center [336, 267] width 196 height 10
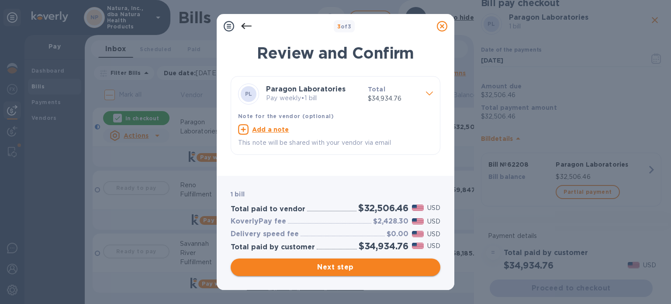
click at [343, 270] on span "Next step" at bounding box center [336, 267] width 196 height 10
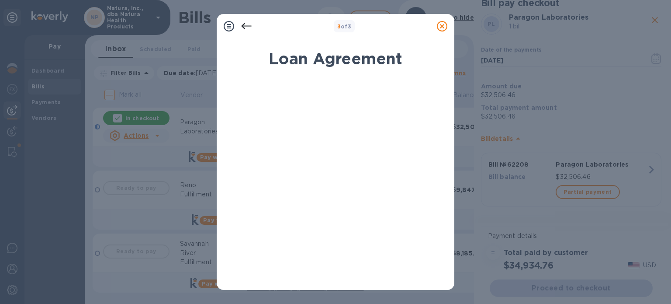
scroll to position [194, 0]
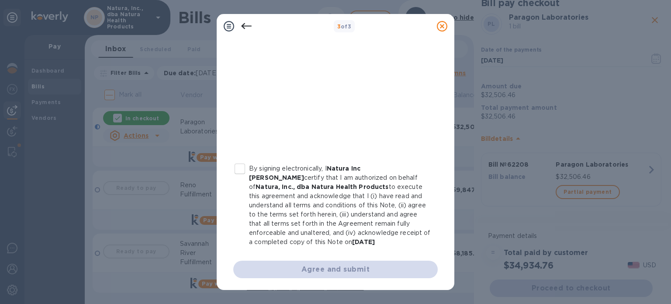
click at [349, 270] on div "Agree and submit" at bounding box center [335, 268] width 204 height 17
click at [241, 166] on input "By signing electronically, I Natura Inc [PERSON_NAME] certify that I am authori…" at bounding box center [240, 168] width 18 height 18
checkbox input "true"
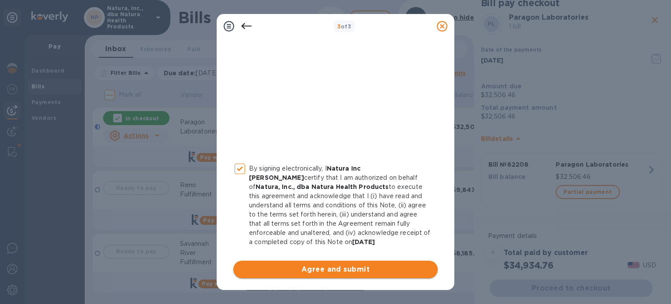
click at [334, 266] on span "Agree and submit" at bounding box center [335, 269] width 191 height 10
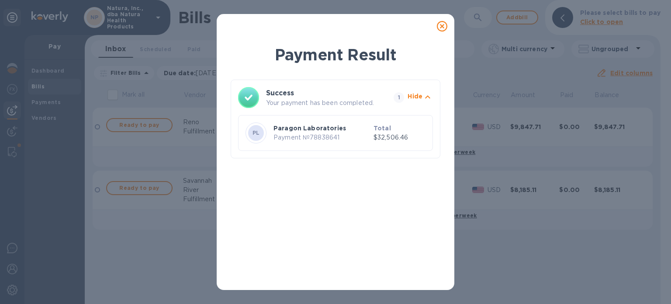
click at [442, 22] on icon at bounding box center [442, 26] width 10 height 10
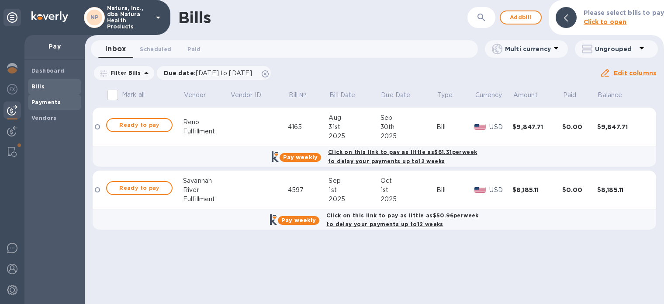
click at [42, 102] on b "Payments" at bounding box center [45, 102] width 29 height 7
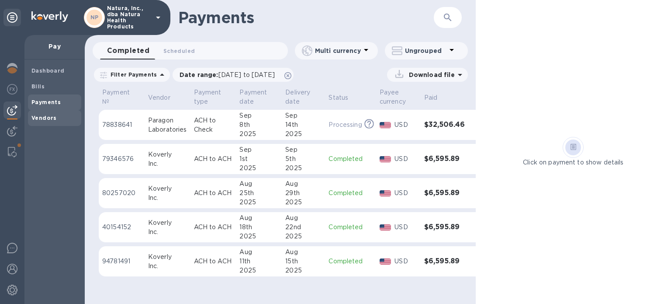
click at [56, 117] on span "Vendors" at bounding box center [54, 118] width 46 height 9
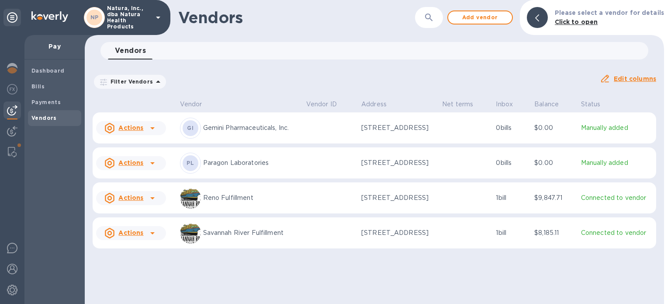
click at [128, 162] on u "Actions" at bounding box center [130, 162] width 25 height 7
click at [224, 80] on div at bounding box center [335, 152] width 671 height 304
click at [46, 101] on b "Payments" at bounding box center [45, 102] width 29 height 7
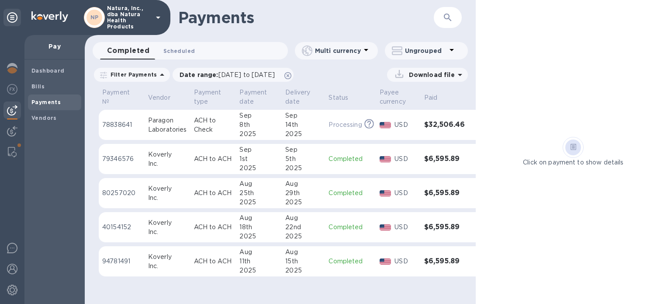
click at [182, 55] on span "Scheduled 0" at bounding box center [178, 50] width 31 height 9
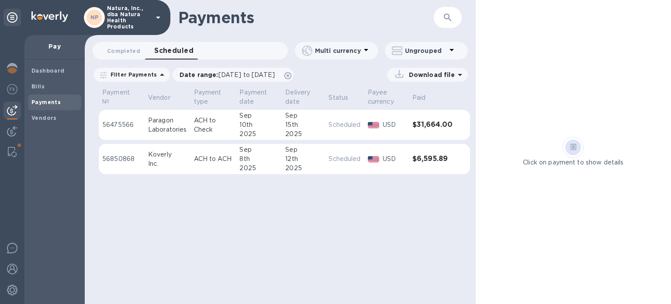
click at [123, 121] on p "56475566" at bounding box center [121, 124] width 39 height 9
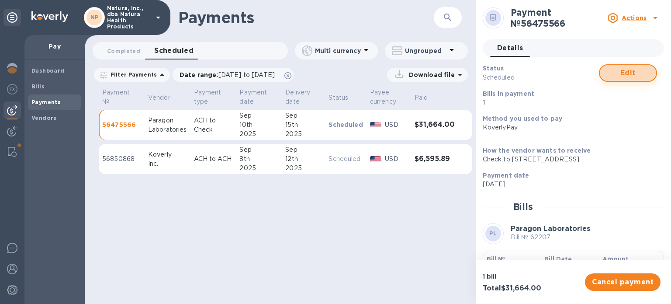
click at [616, 75] on span "Edit" at bounding box center [628, 73] width 42 height 10
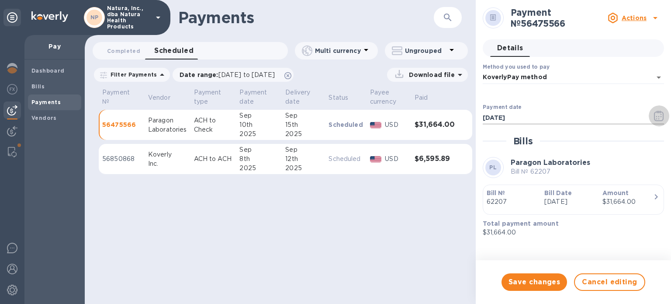
click at [659, 115] on icon "button" at bounding box center [659, 116] width 10 height 10
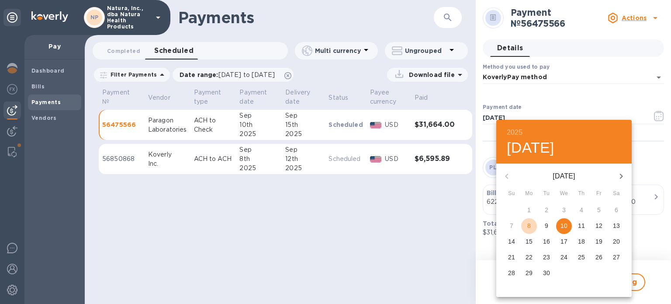
click at [528, 224] on p "8" at bounding box center [528, 225] width 3 height 9
type input "[DATE]"
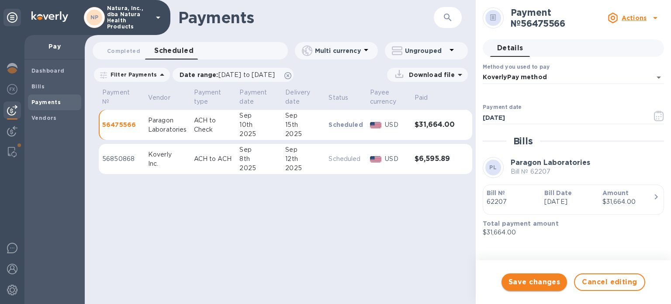
click at [542, 282] on span "Save changes" at bounding box center [535, 282] width 52 height 10
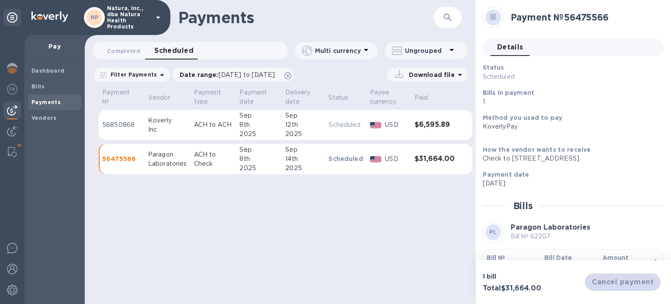
click at [425, 218] on div "Payments ​ Completed 0 Scheduled 0 Multi currency Ungrouped Filter Payments Dat…" at bounding box center [280, 152] width 391 height 304
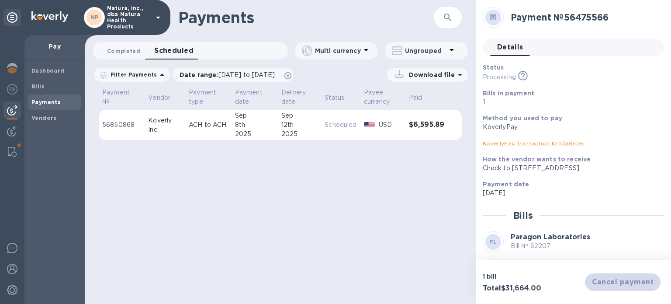
click at [117, 49] on span "Completed 0" at bounding box center [123, 50] width 33 height 9
